Goal: Use online tool/utility: Utilize a website feature to perform a specific function

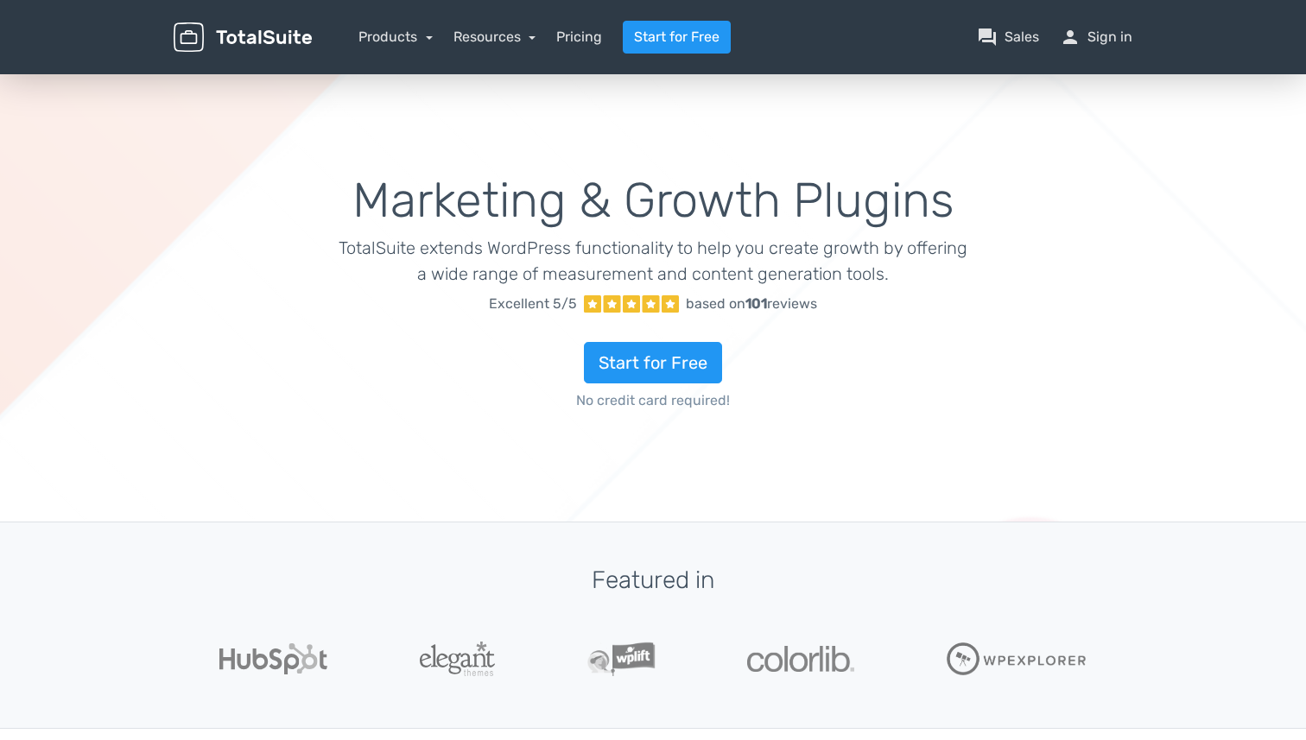
click at [408, 24] on nav "Products TotalPoll WordPress Poll and Contest Plugin TotalContest WordPress Con…" at bounding box center [735, 37] width 820 height 33
click at [408, 31] on link "Products" at bounding box center [395, 36] width 74 height 16
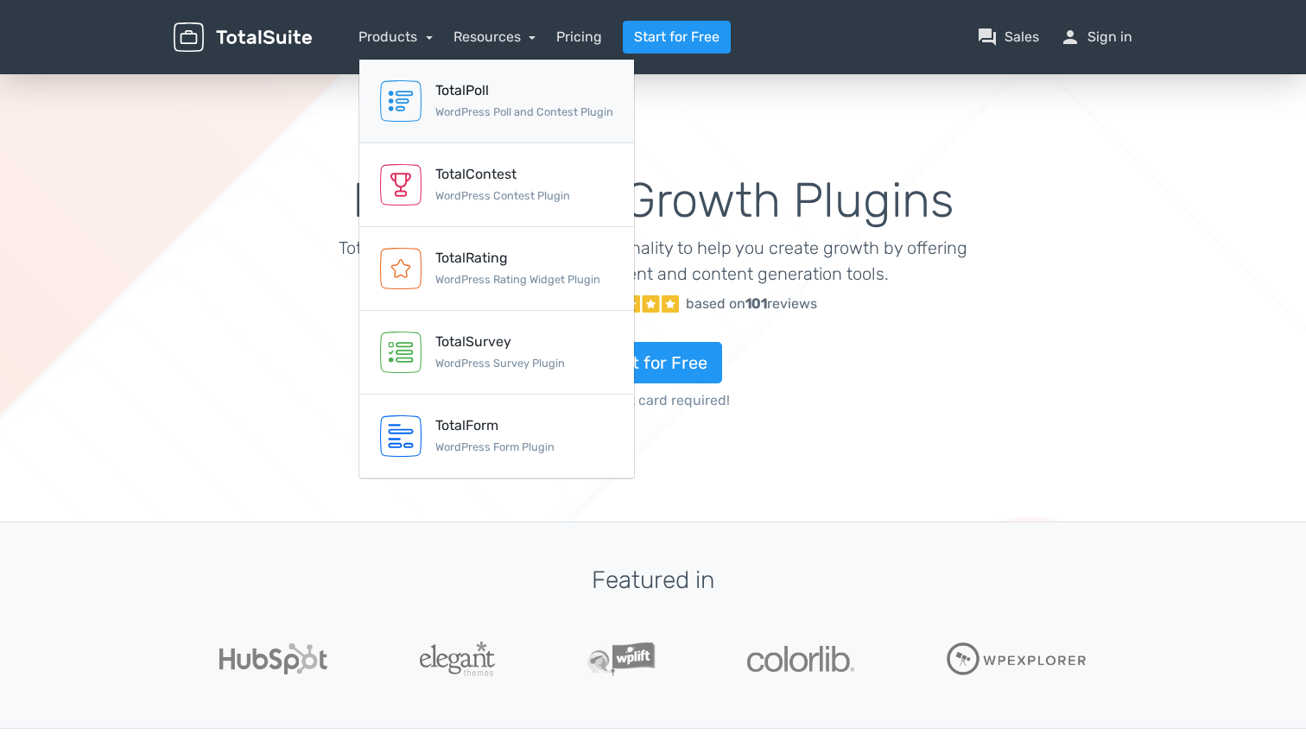
click at [467, 102] on div "TotalPoll WordPress Poll and Contest Plugin" at bounding box center [524, 100] width 178 height 41
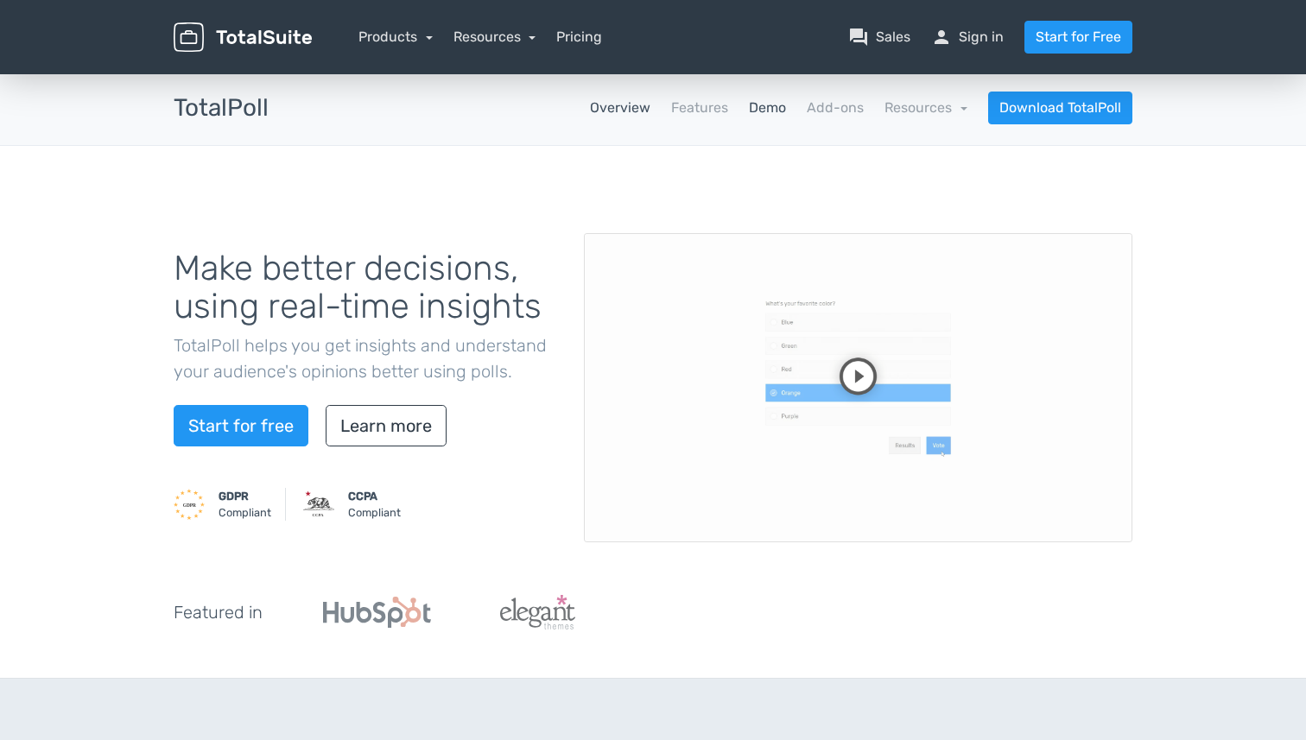
click at [769, 112] on link "Demo" at bounding box center [767, 108] width 37 height 21
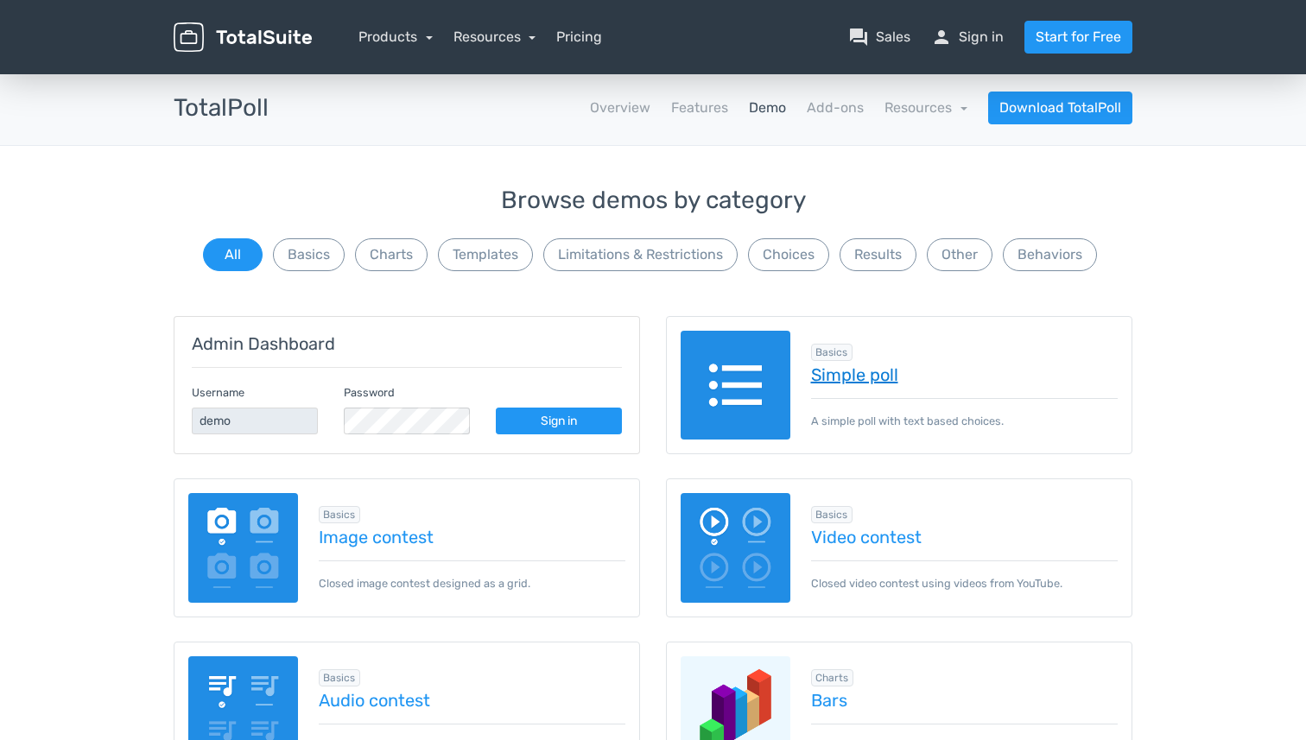
click at [829, 372] on link "Simple poll" at bounding box center [964, 374] width 307 height 19
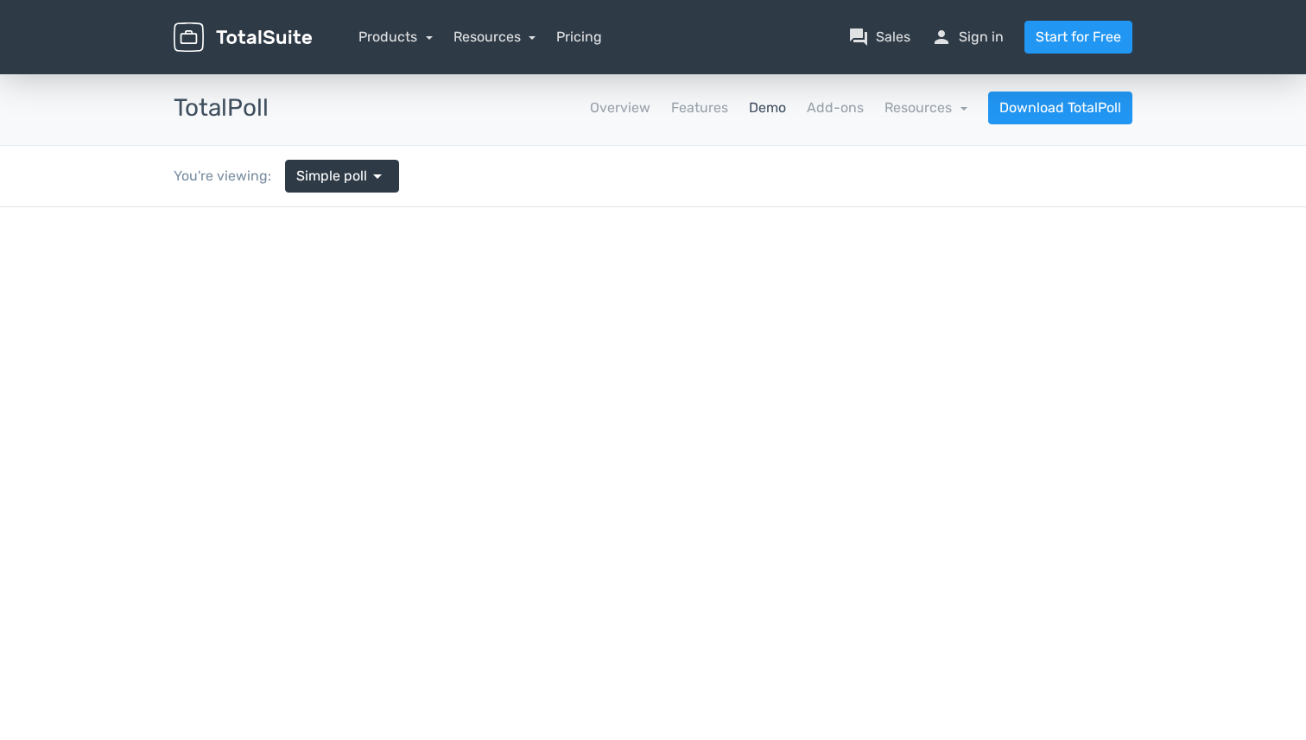
type input "totalsuite"
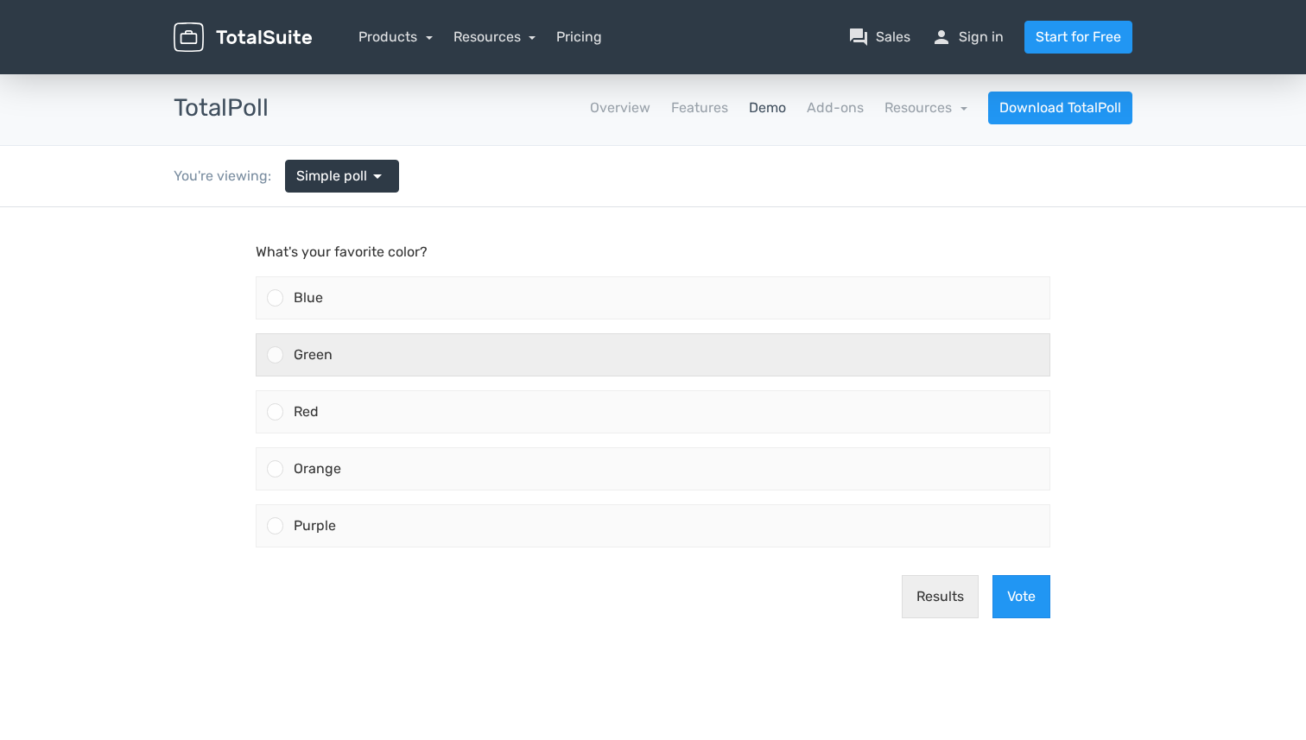
click at [785, 365] on div "Green" at bounding box center [666, 354] width 766 height 41
click at [275, 355] on input "Green" at bounding box center [275, 355] width 0 height 0
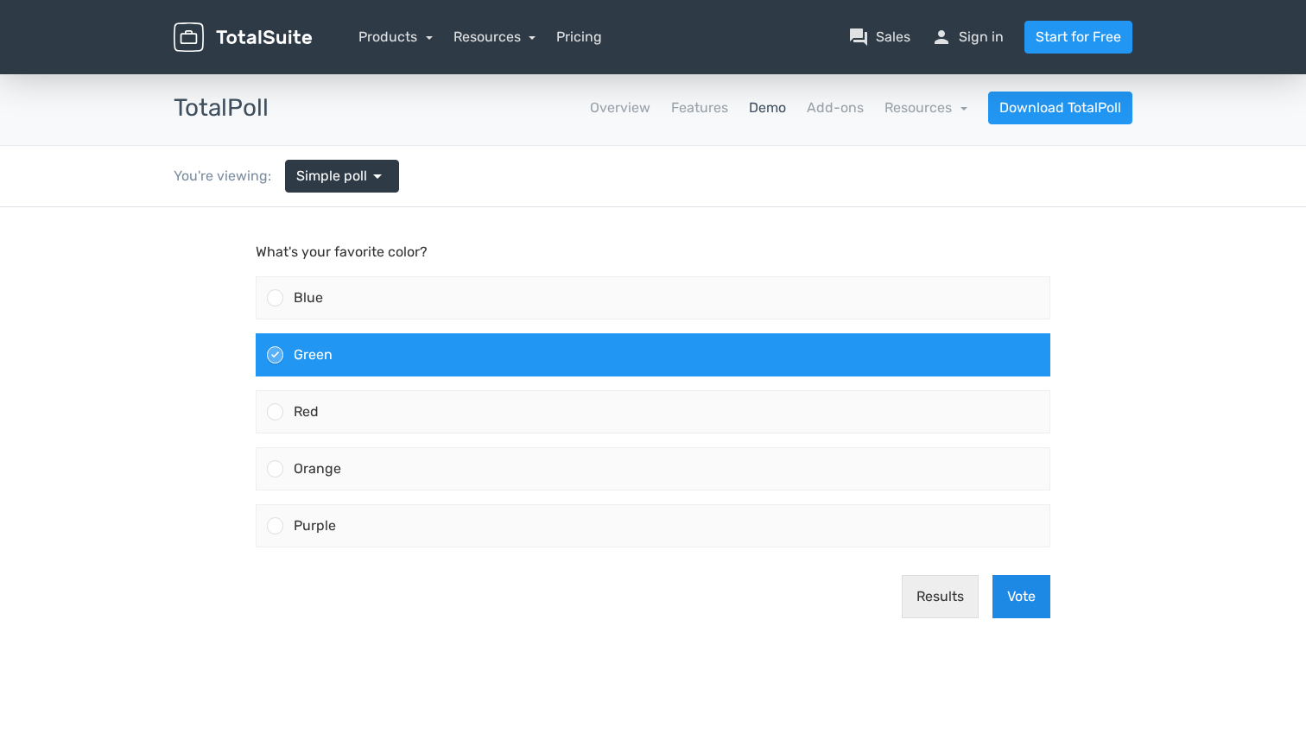
click at [1020, 598] on button "Vote" at bounding box center [1021, 596] width 58 height 43
